Goal: Information Seeking & Learning: Understand process/instructions

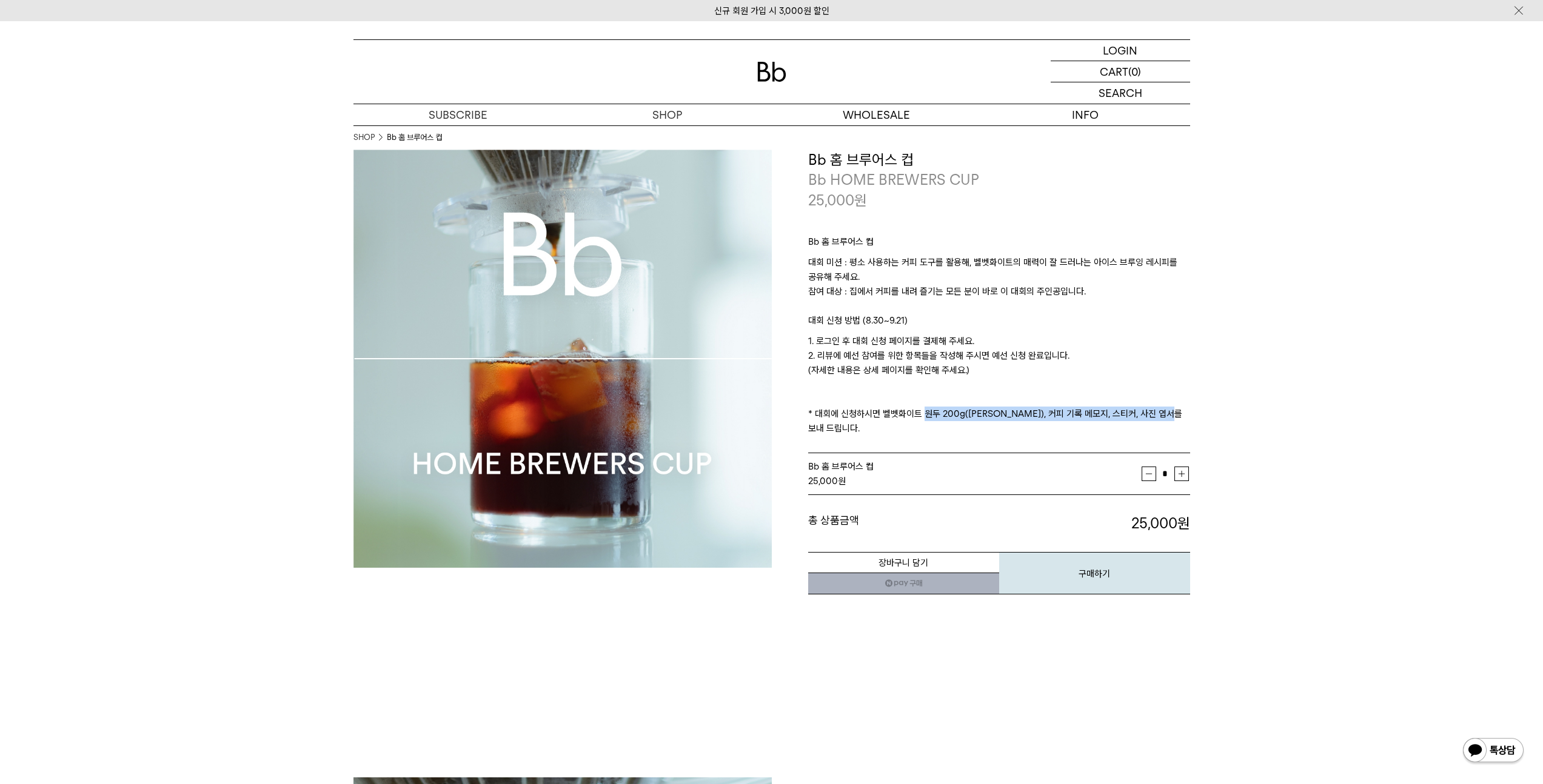
drag, startPoint x: 918, startPoint y: 420, endPoint x: 1192, endPoint y: 436, distance: 274.5
click at [898, 416] on p "1. 로그인 후 대회 신청 페이지를 결제해 주세요. 2. 리뷰에 예선 참여를 위한 항목들을 작성해 주시면 예선 신청 완료입니다. (자세한 내용…" at bounding box center [1000, 385] width 382 height 102
drag, startPoint x: 1101, startPoint y: 416, endPoint x: 935, endPoint y: 407, distance: 166.2
click at [898, 407] on p "1. 로그인 후 대회 신청 페이지를 결제해 주세요. 2. 리뷰에 예선 참여를 위한 항목들을 작성해 주시면 예선 신청 완료입니다. (자세한 내용…" at bounding box center [1000, 385] width 382 height 102
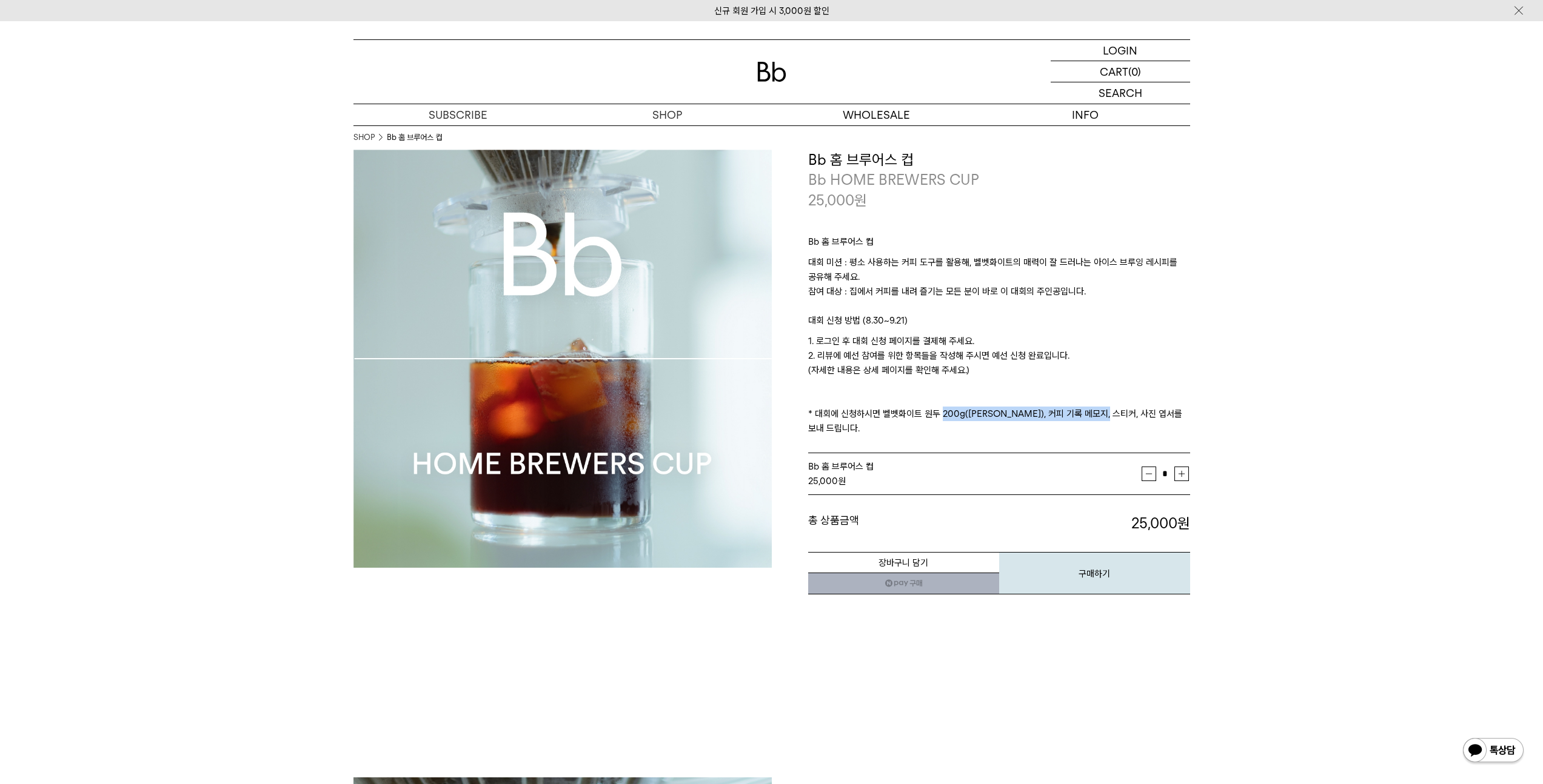
click at [898, 407] on p "1. 로그인 후 대회 신청 페이지를 결제해 주세요. 2. 리뷰에 예선 참여를 위한 항목들을 작성해 주시면 예선 신청 완료입니다. (자세한 내용…" at bounding box center [1000, 385] width 382 height 102
drag, startPoint x: 868, startPoint y: 413, endPoint x: 1062, endPoint y: 410, distance: 194.0
click at [898, 410] on p "1. 로그인 후 대회 신청 페이지를 결제해 주세요. 2. 리뷰에 예선 참여를 위한 항목들을 작성해 주시면 예선 신청 완료입니다. (자세한 내용…" at bounding box center [1000, 385] width 382 height 102
drag, startPoint x: 1033, startPoint y: 354, endPoint x: 848, endPoint y: 359, distance: 185.1
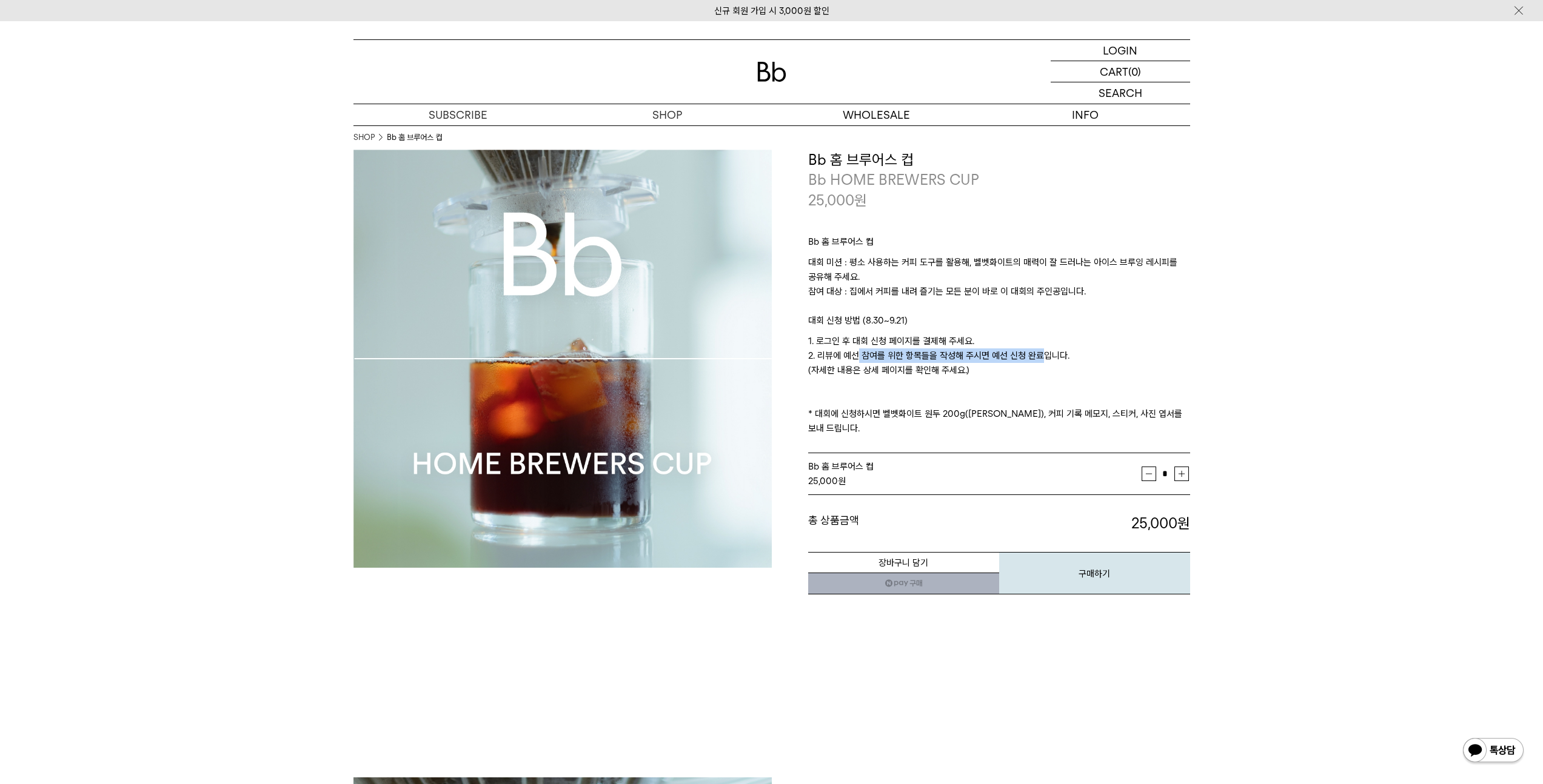
click at [848, 359] on p "1. 로그인 후 대회 신청 페이지를 결제해 주세요. 2. 리뷰에 예선 참여를 위한 항목들을 작성해 주시면 예선 신청 완료입니다. (자세한 내용…" at bounding box center [1000, 385] width 382 height 102
drag, startPoint x: 848, startPoint y: 375, endPoint x: 968, endPoint y: 376, distance: 120.0
click at [898, 376] on p "1. 로그인 후 대회 신청 페이지를 결제해 주세요. 2. 리뷰에 예선 참여를 위한 항목들을 작성해 주시면 예선 신청 완료입니다. (자세한 내용…" at bounding box center [1000, 385] width 382 height 102
